Goal: Task Accomplishment & Management: Use online tool/utility

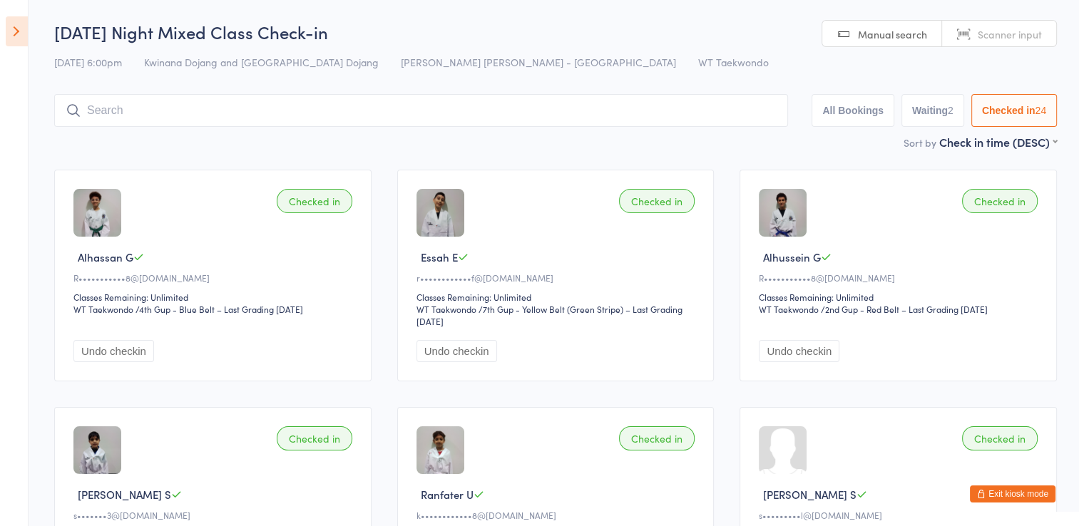
click at [17, 41] on icon at bounding box center [17, 31] width 22 height 30
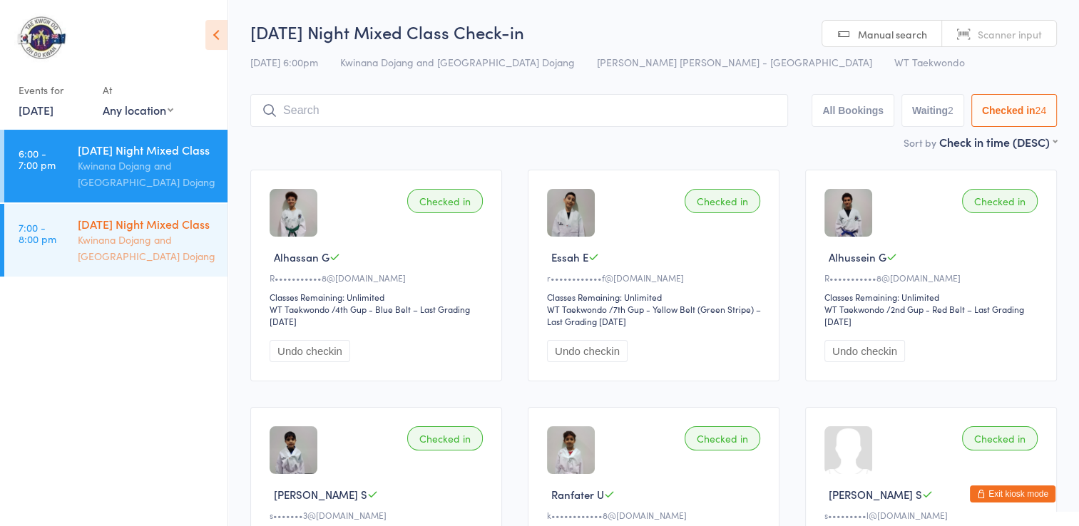
click at [64, 248] on link "7:00 - 8:00 pm [DATE] Night Mixed Class Kwinana Dojang and [GEOGRAPHIC_DATA] Do…" at bounding box center [115, 240] width 223 height 73
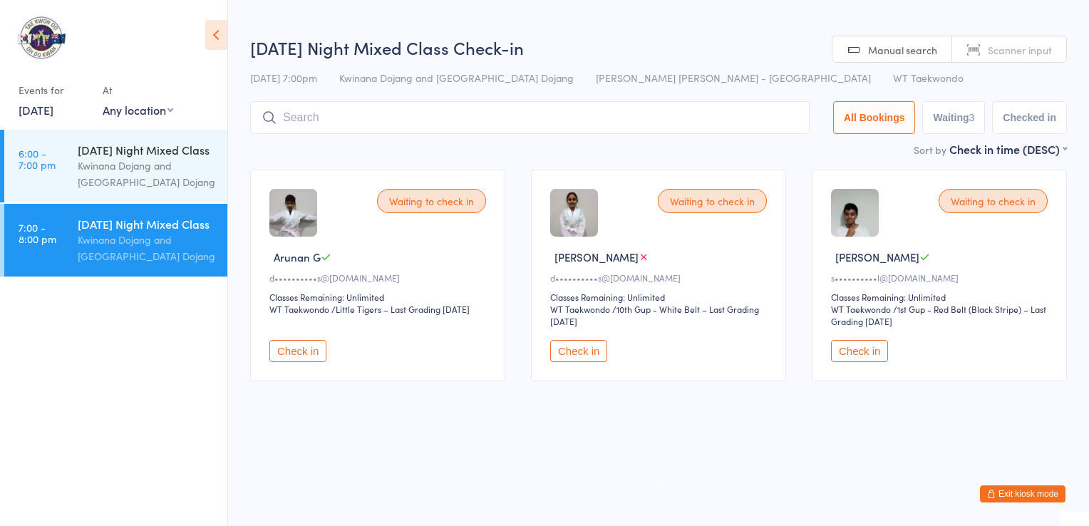
click at [211, 44] on icon at bounding box center [216, 35] width 22 height 30
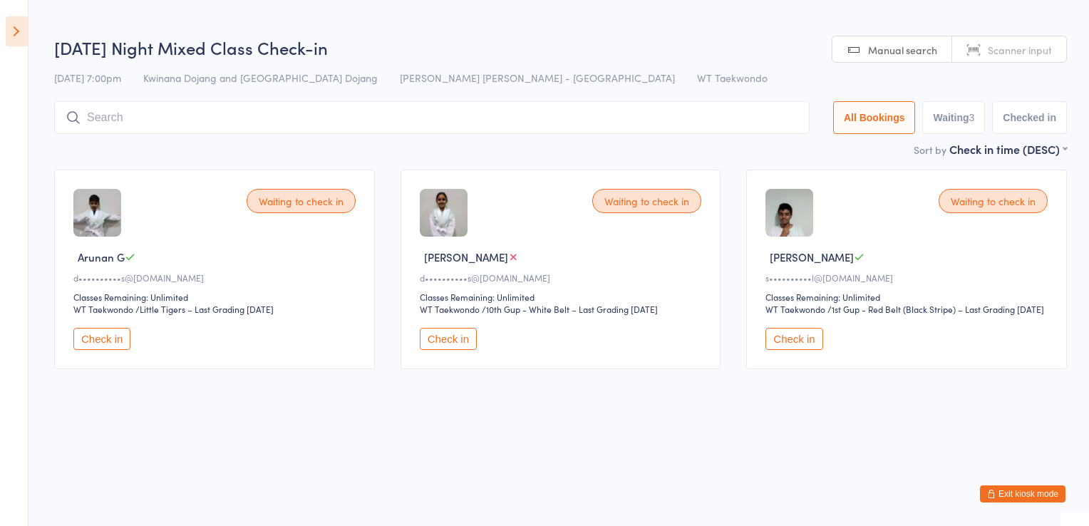
click at [182, 120] on input "search" at bounding box center [432, 117] width 756 height 33
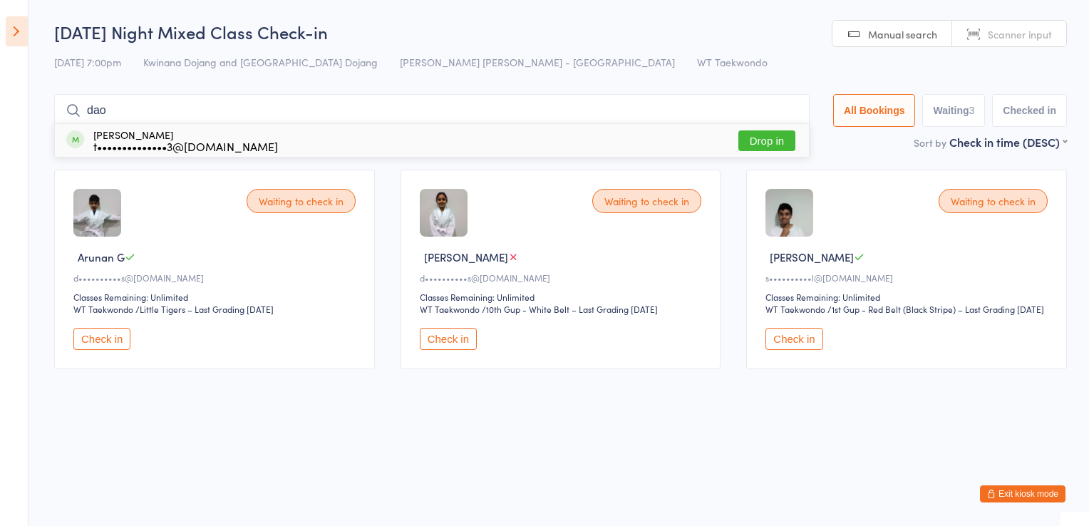
type input "dao"
click at [747, 138] on button "Drop in" at bounding box center [767, 140] width 57 height 21
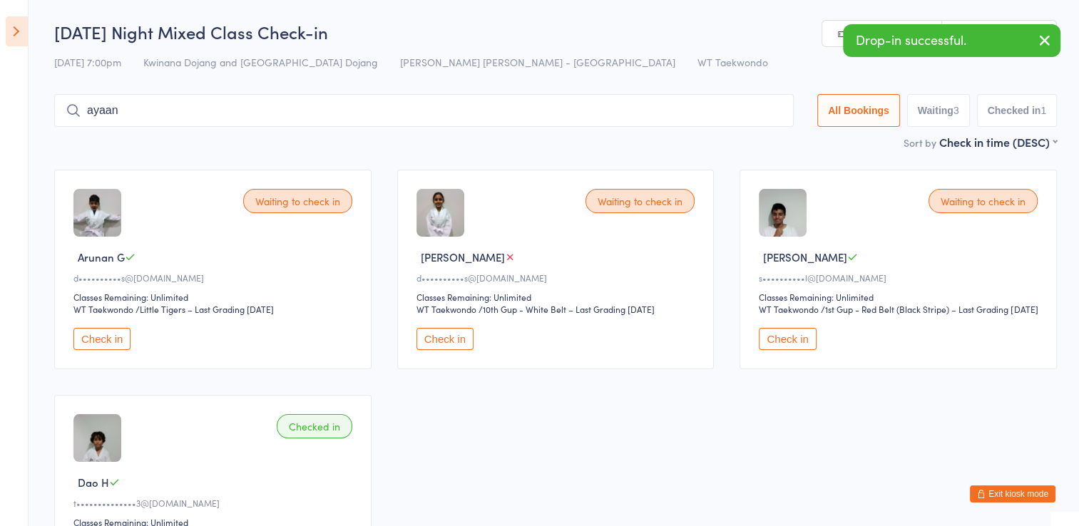
type input "ayaan"
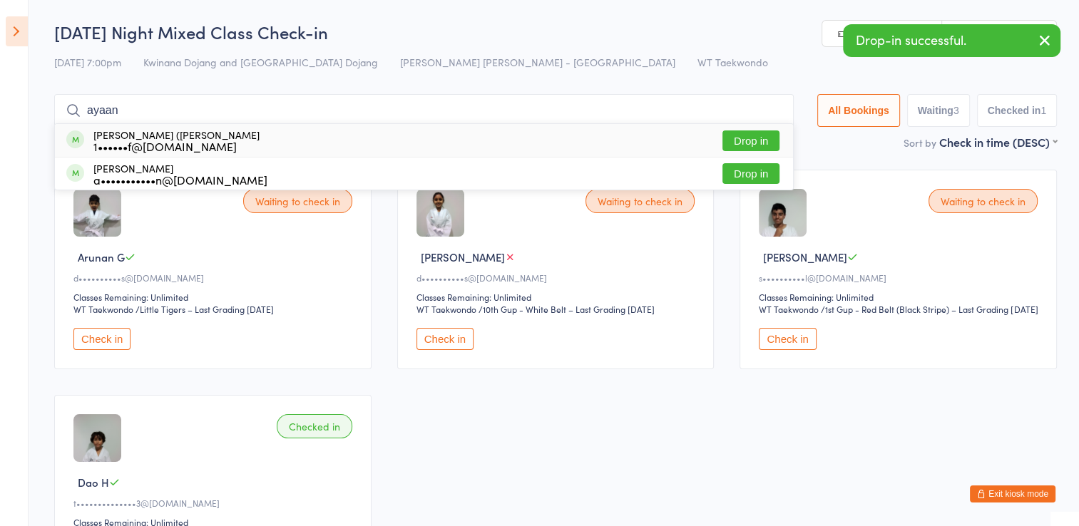
click at [747, 138] on button "Drop in" at bounding box center [750, 140] width 57 height 21
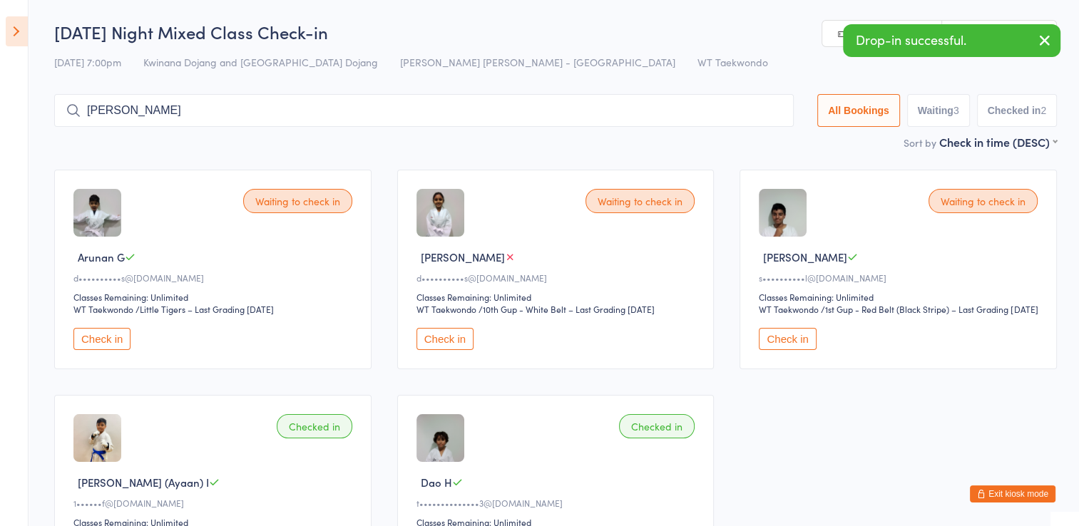
type input "[PERSON_NAME]"
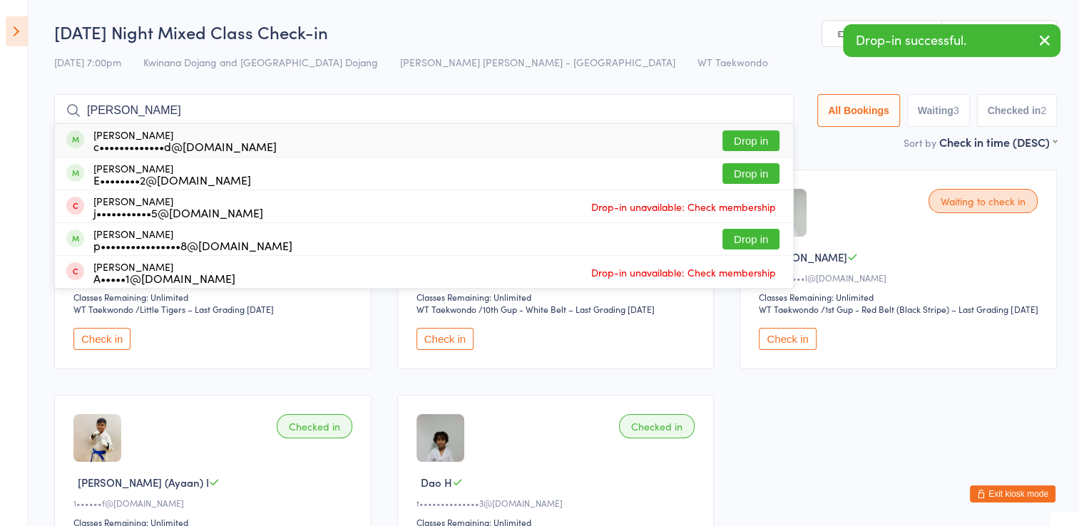
click at [747, 138] on button "Drop in" at bounding box center [750, 140] width 57 height 21
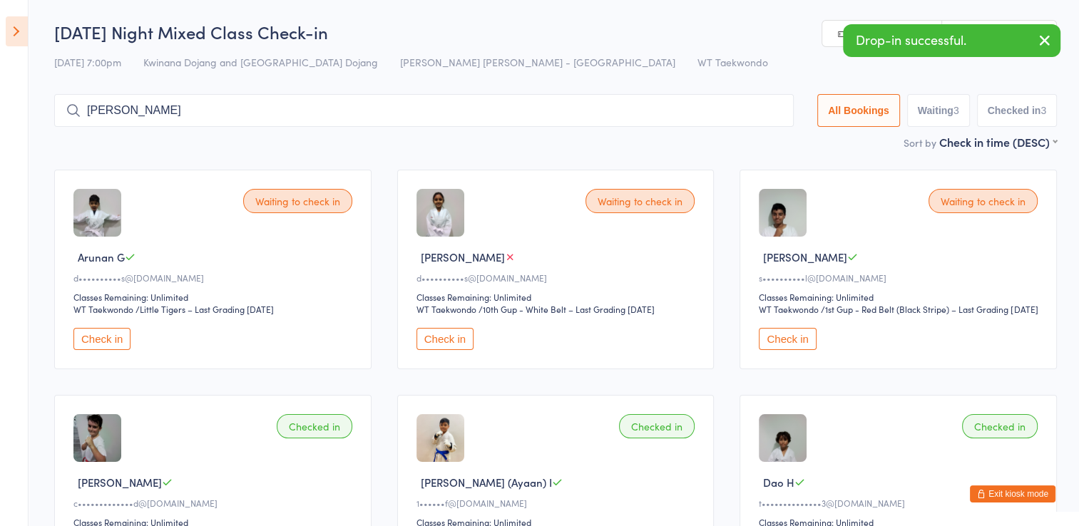
type input "[PERSON_NAME]"
click at [747, 138] on button "Drop in" at bounding box center [750, 140] width 57 height 21
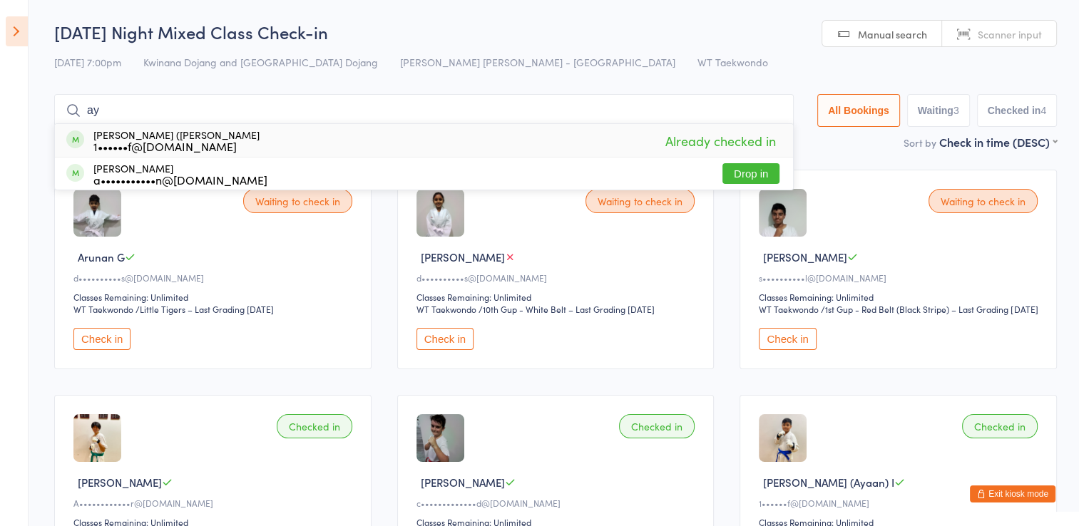
type input "a"
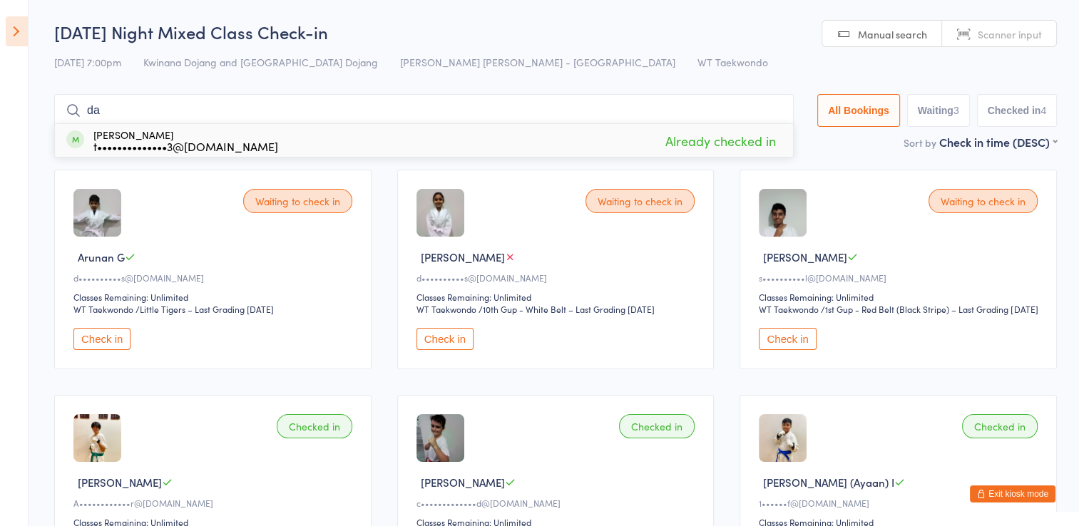
type input "d"
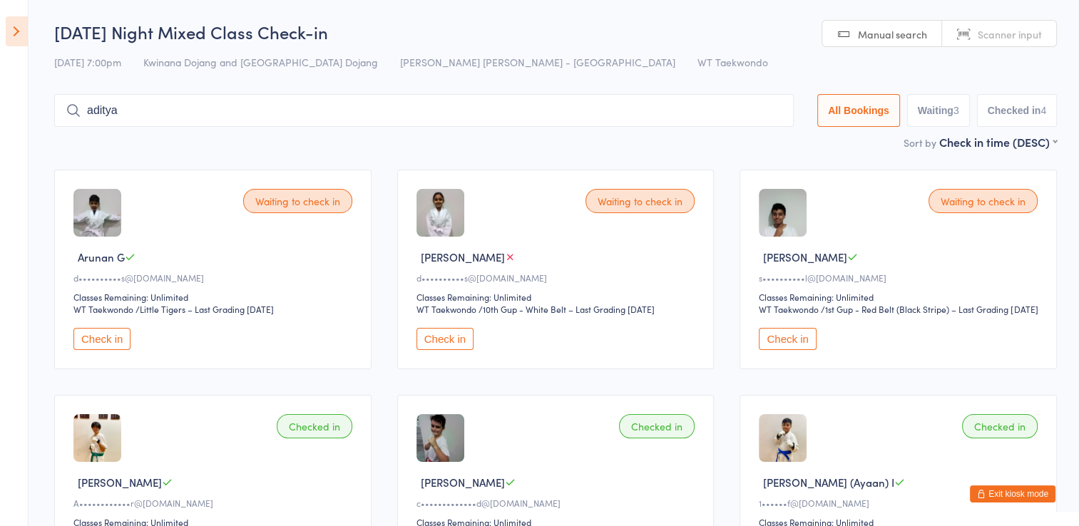
type input "aditya"
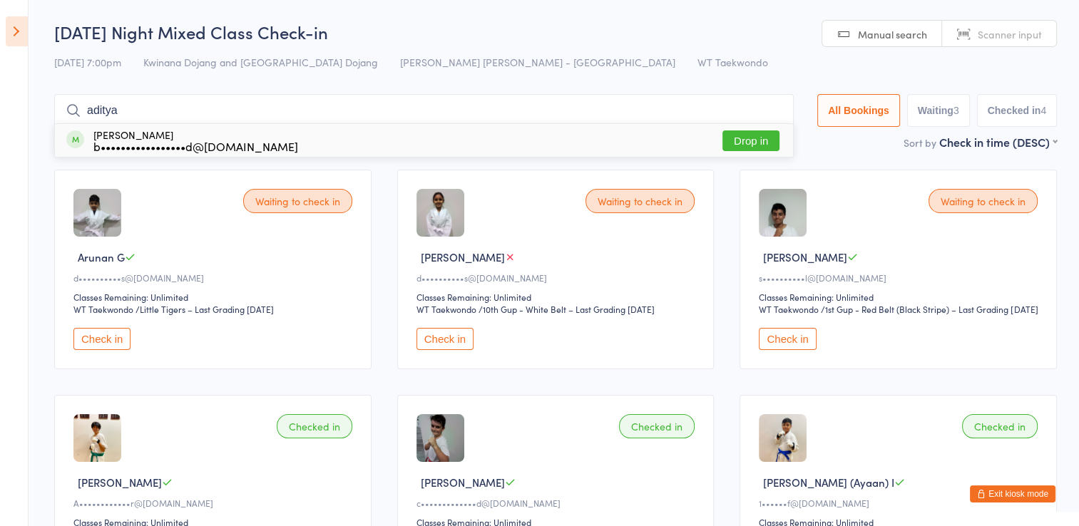
click at [747, 138] on button "Drop in" at bounding box center [750, 140] width 57 height 21
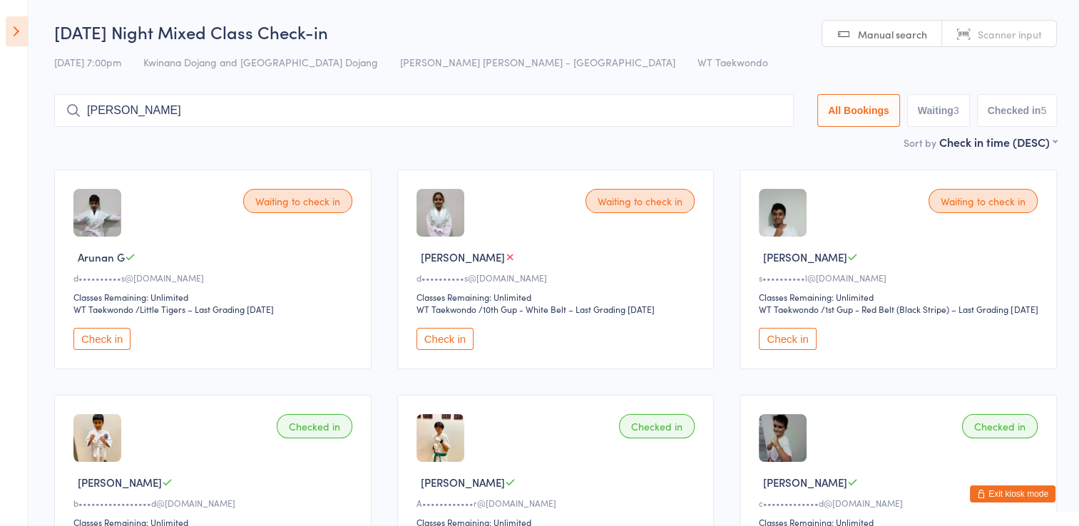
type input "[PERSON_NAME]"
click at [747, 138] on button "Drop in" at bounding box center [750, 140] width 57 height 21
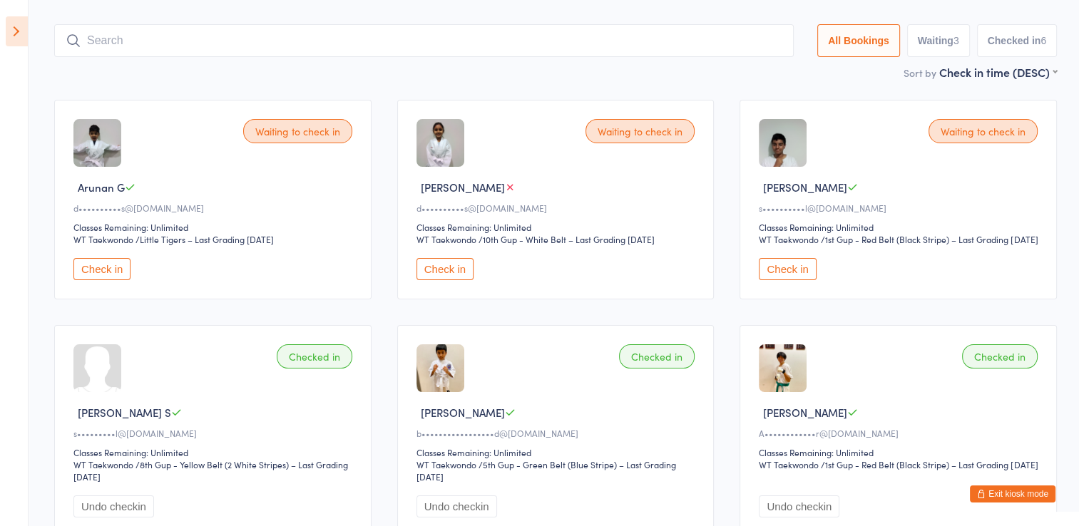
click at [1032, 50] on button "Checked in 6" at bounding box center [1017, 40] width 81 height 33
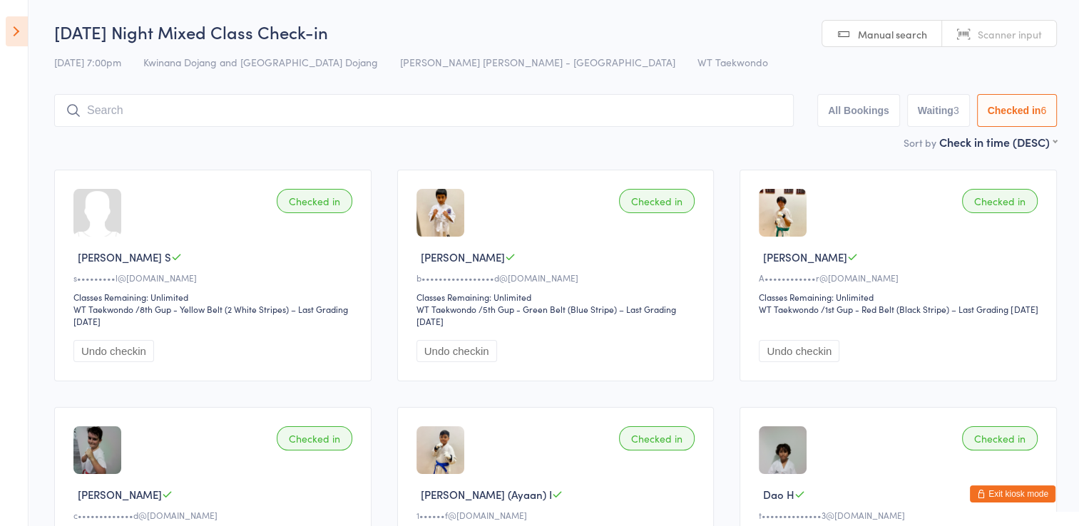
click at [273, 107] on input "search" at bounding box center [423, 110] width 739 height 33
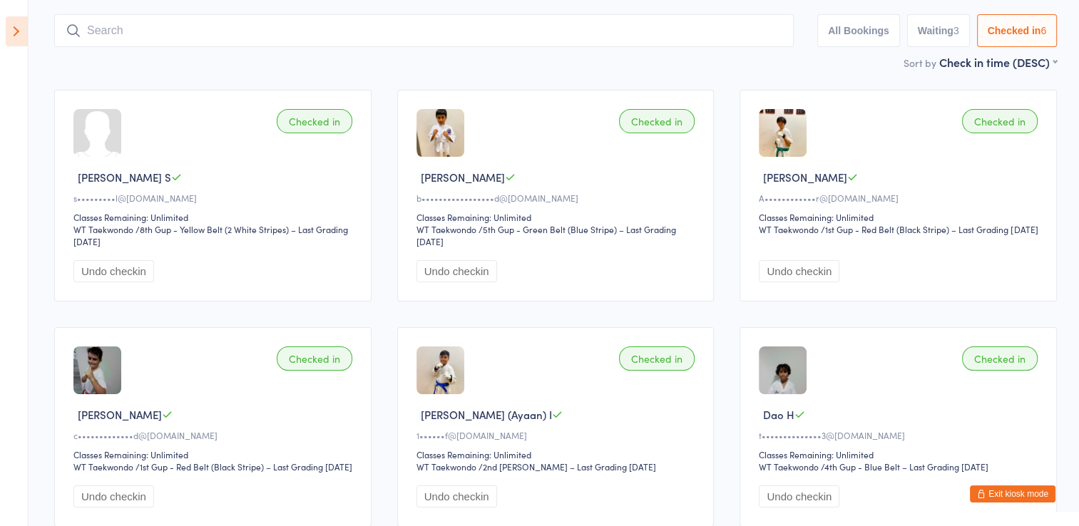
scroll to position [94, 0]
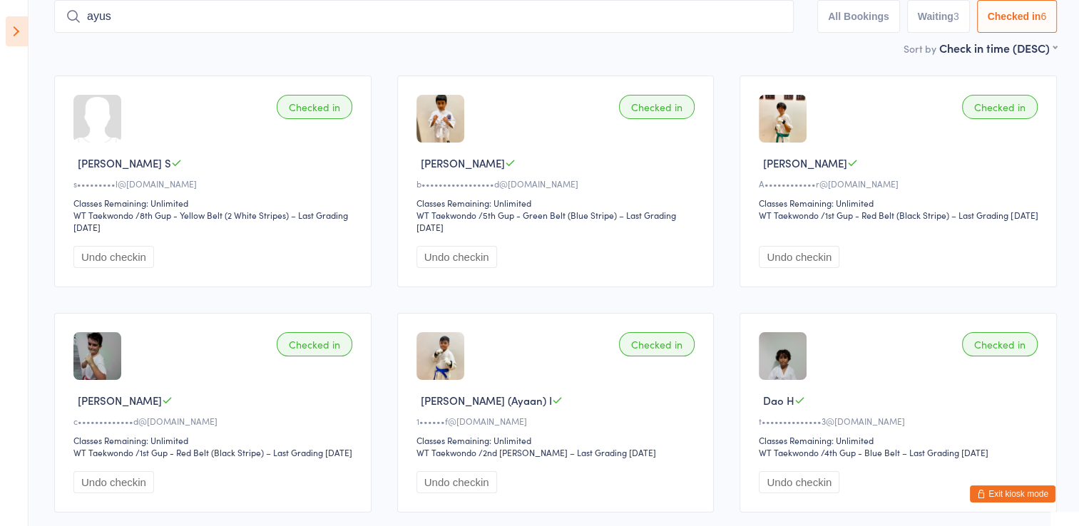
type input "[PERSON_NAME]"
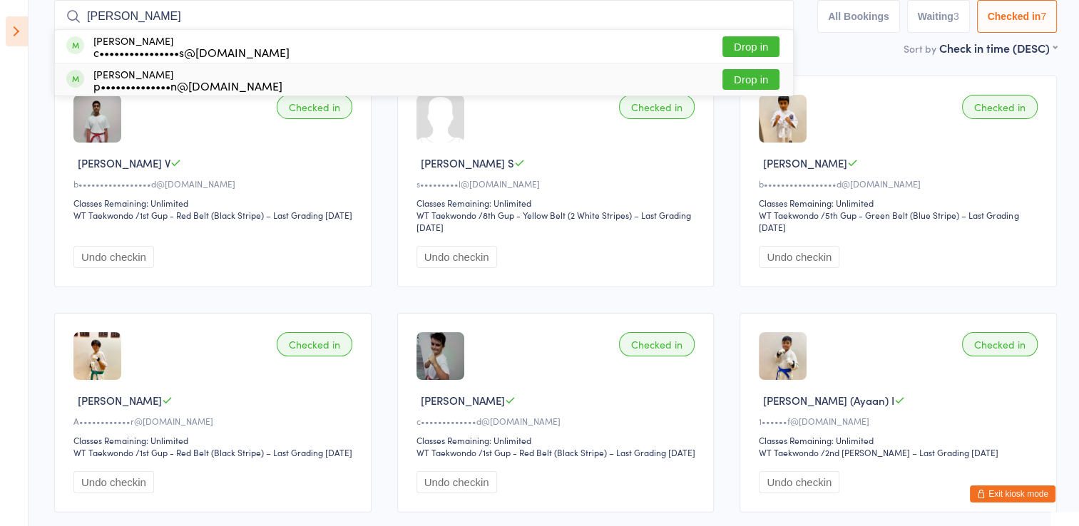
type input "[PERSON_NAME]"
click at [741, 76] on button "Drop in" at bounding box center [750, 79] width 57 height 21
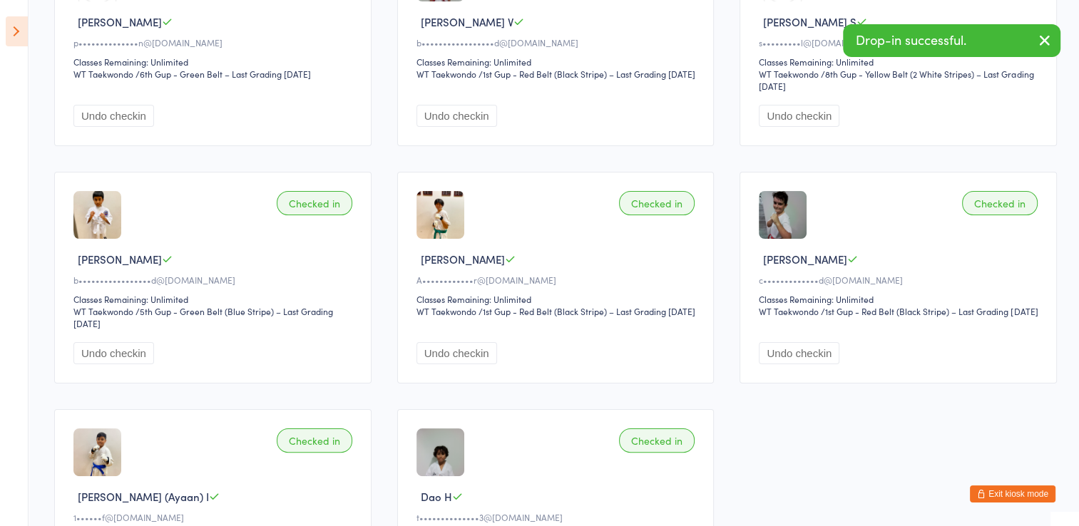
scroll to position [237, 0]
